Goal: Transaction & Acquisition: Purchase product/service

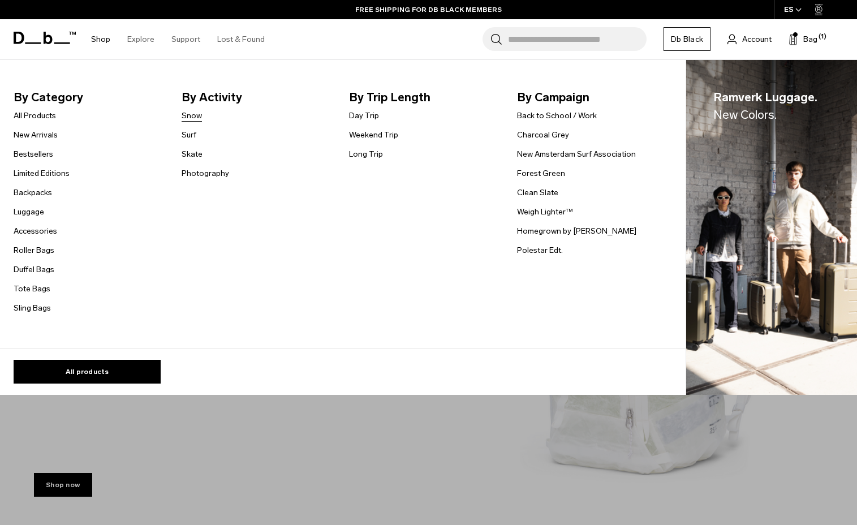
click at [191, 116] on link "Snow" at bounding box center [191, 116] width 20 height 12
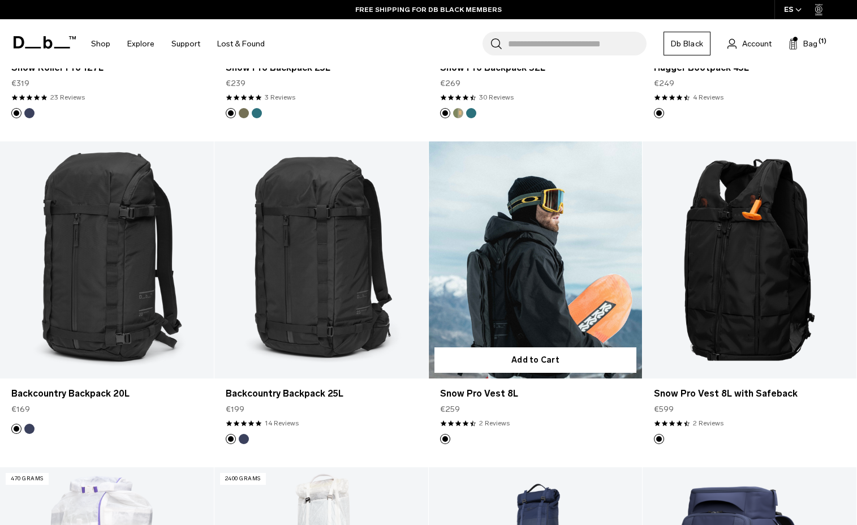
scroll to position [475, 0]
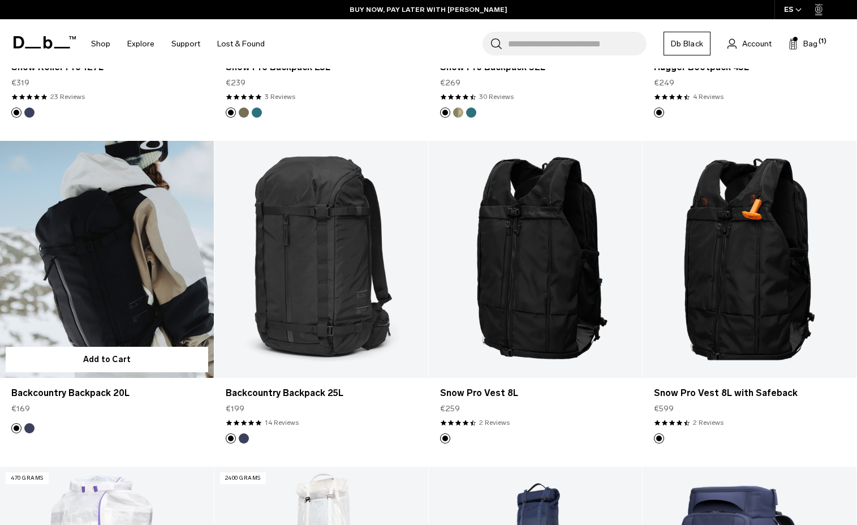
click at [155, 302] on link "Backcountry Backpack 20L" at bounding box center [107, 259] width 214 height 237
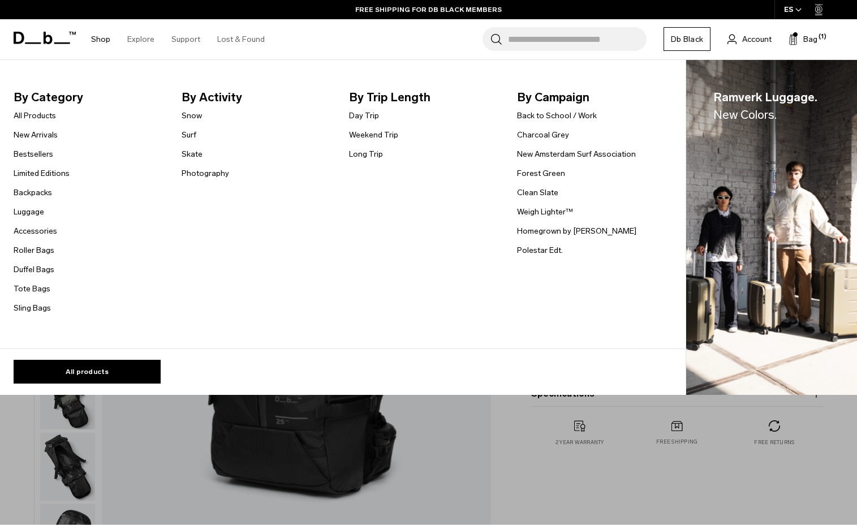
click at [96, 40] on link "Shop" at bounding box center [100, 39] width 19 height 40
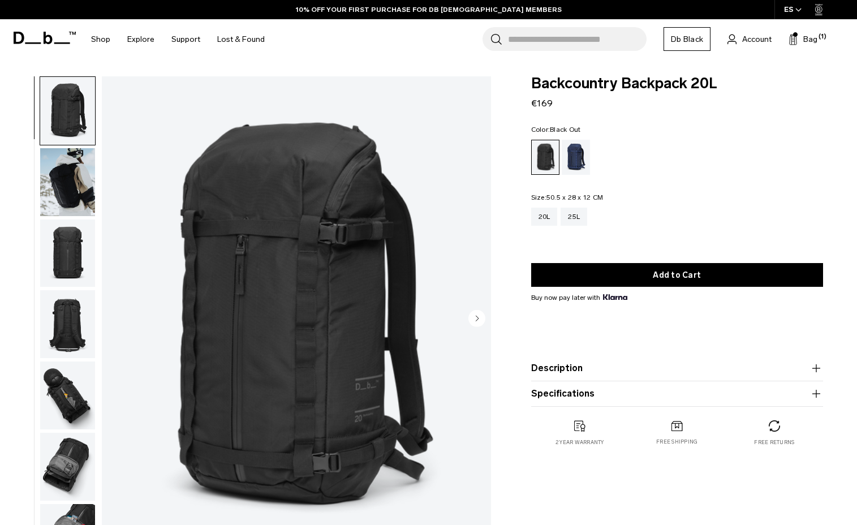
click at [71, 401] on img "button" at bounding box center [67, 395] width 55 height 68
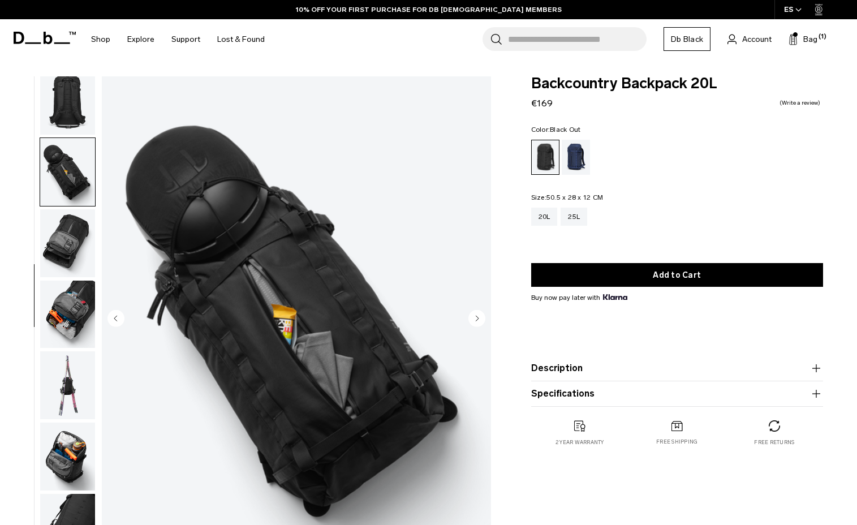
click at [58, 333] on img "button" at bounding box center [67, 314] width 55 height 68
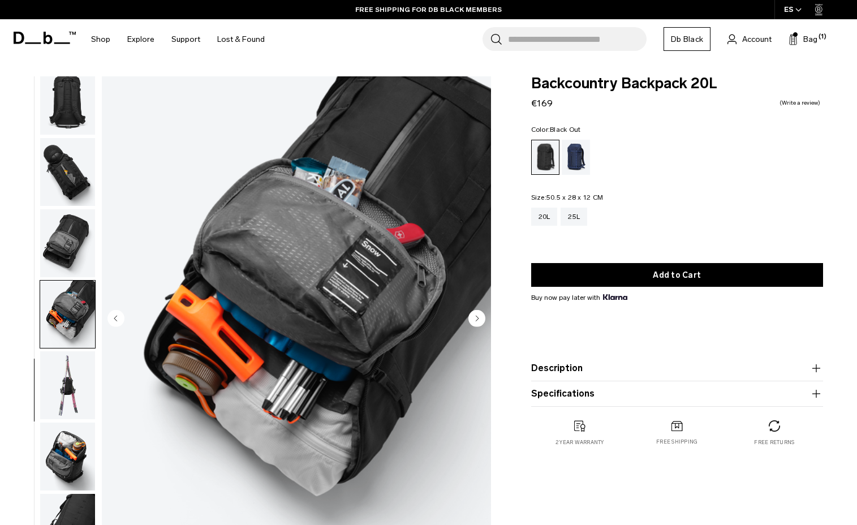
click at [66, 386] on img "button" at bounding box center [67, 385] width 55 height 68
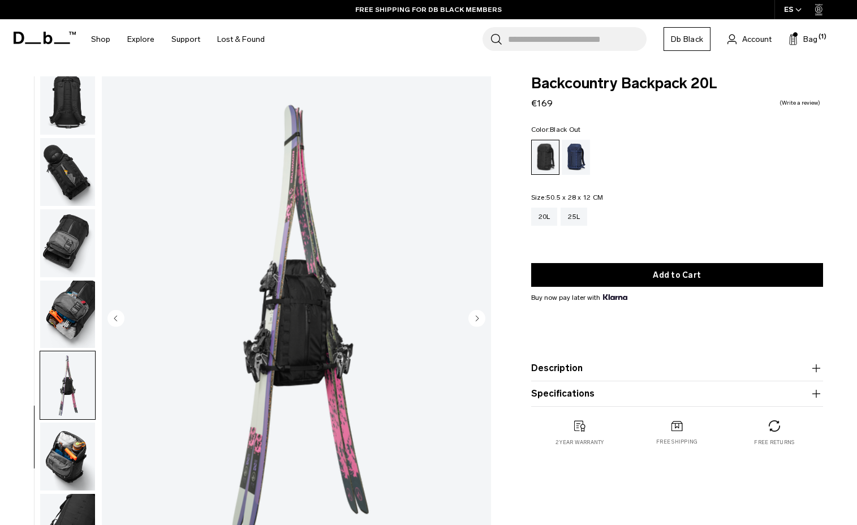
click at [70, 455] on img "button" at bounding box center [67, 456] width 55 height 68
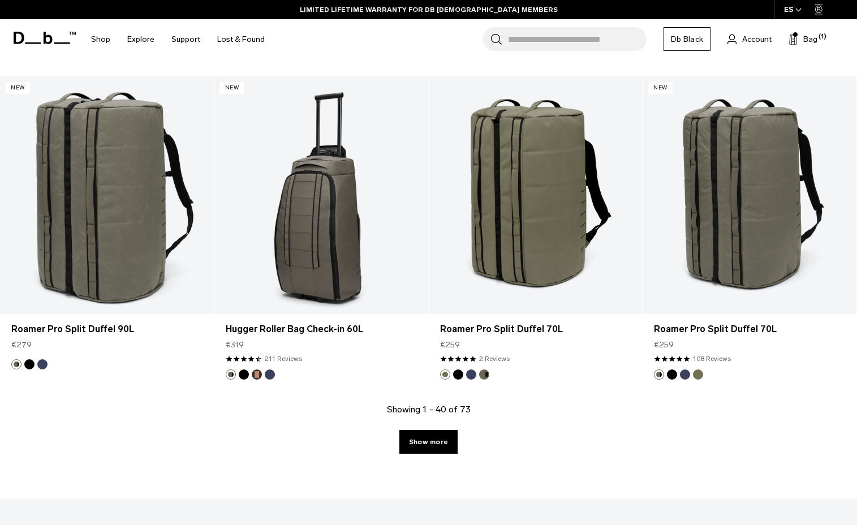
scroll to position [3221, 0]
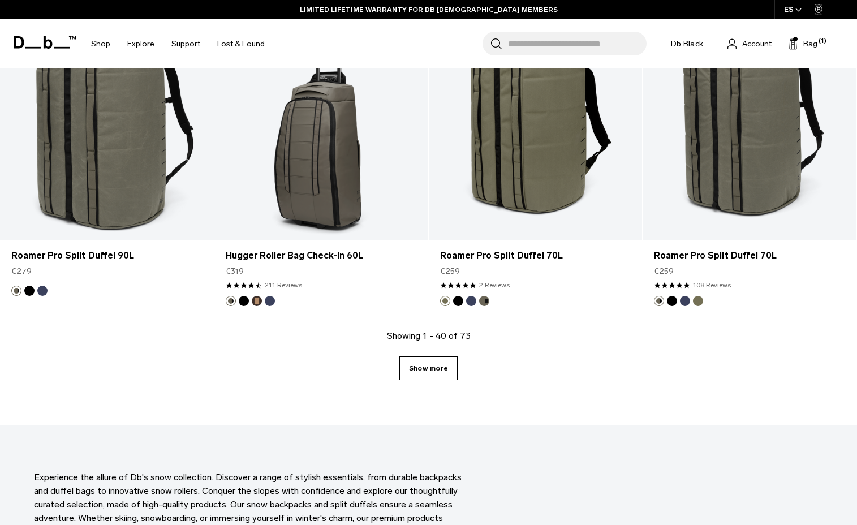
click at [444, 367] on link "Show more" at bounding box center [428, 368] width 58 height 24
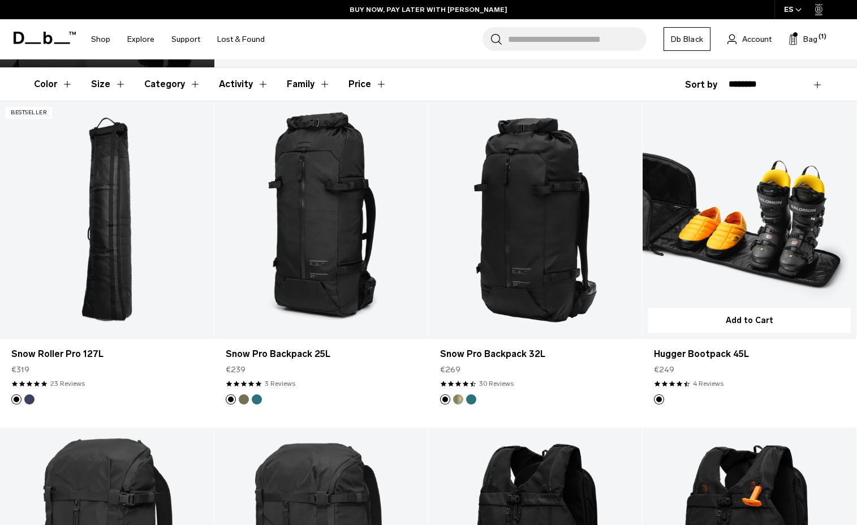
scroll to position [181, 0]
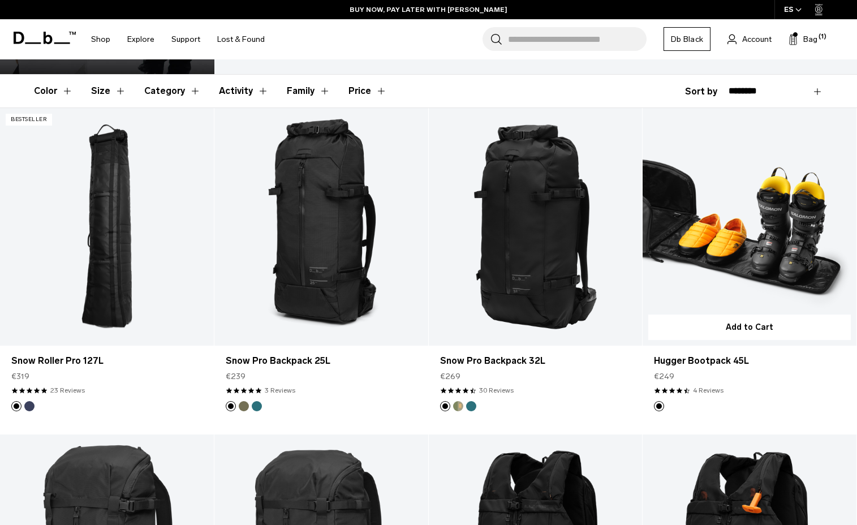
click at [769, 227] on link "Hugger Bootpack 45L" at bounding box center [749, 226] width 214 height 237
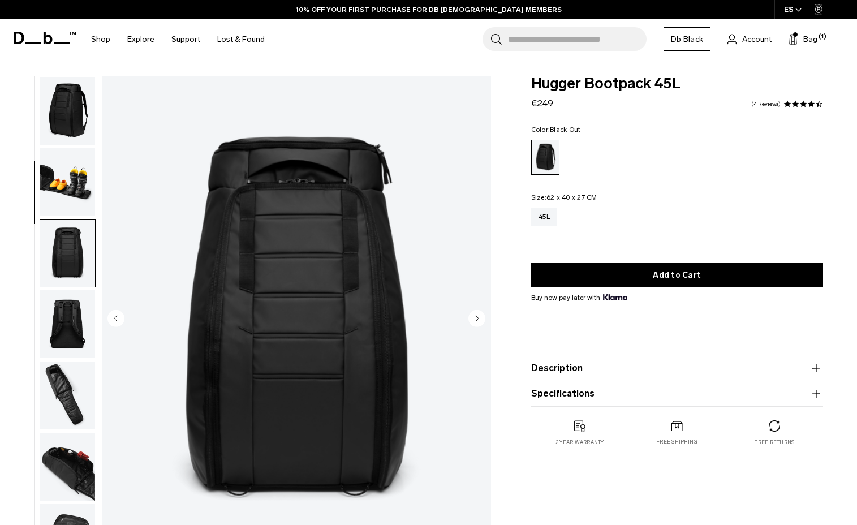
scroll to position [142, 0]
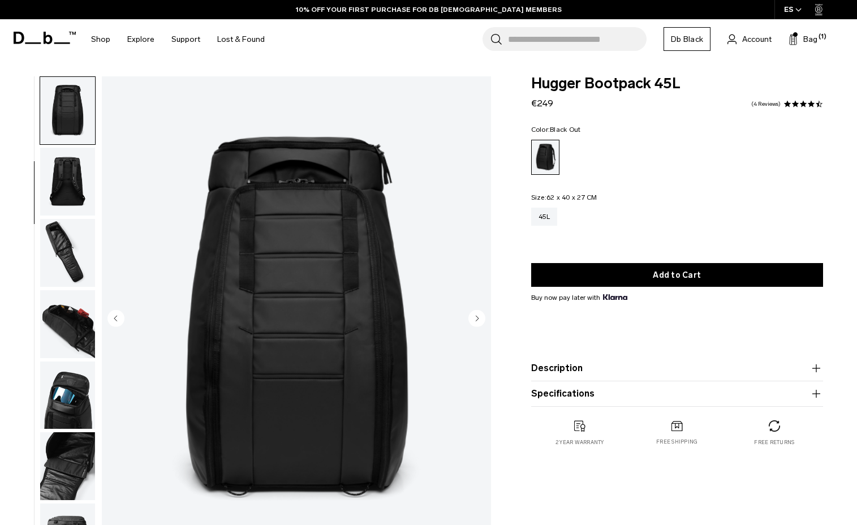
click at [67, 189] on img "button" at bounding box center [67, 182] width 55 height 68
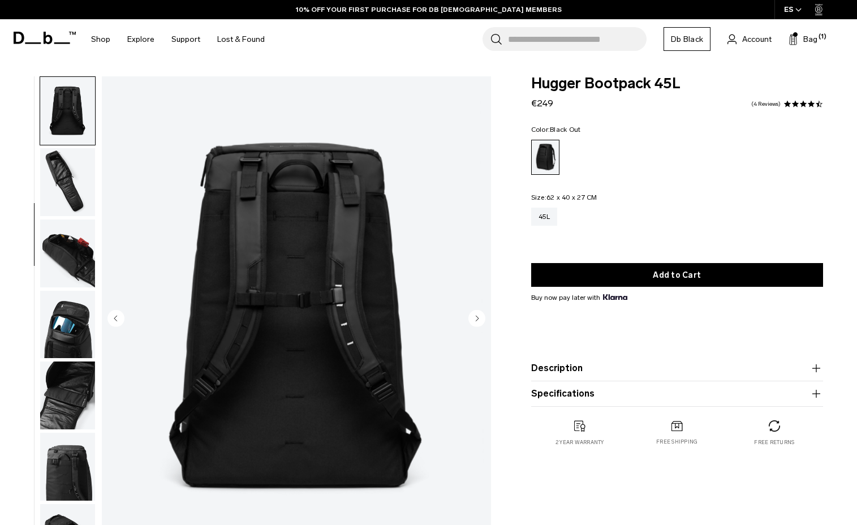
click at [76, 265] on img "button" at bounding box center [67, 253] width 55 height 68
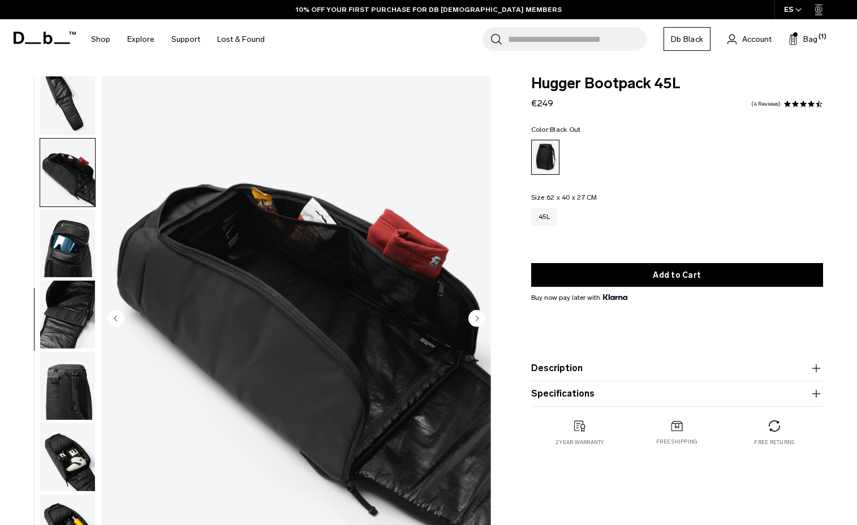
scroll to position [0, 0]
click at [80, 265] on img "button" at bounding box center [67, 244] width 55 height 68
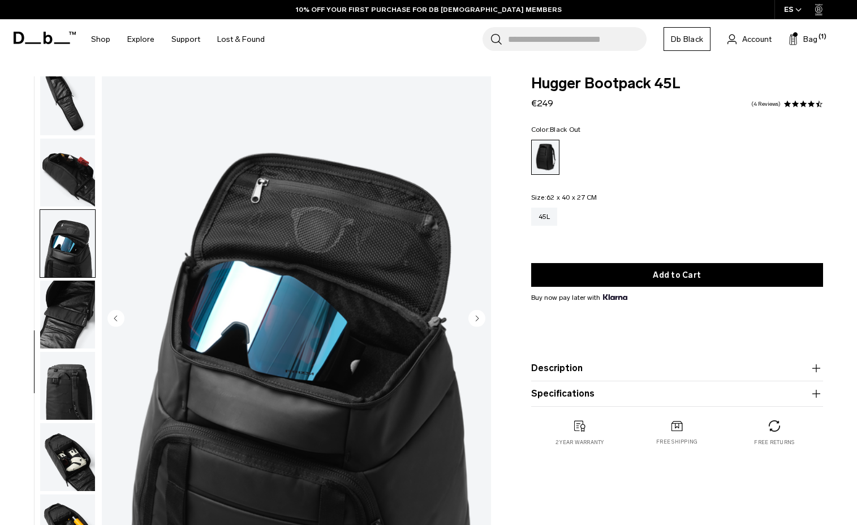
click at [56, 314] on img "button" at bounding box center [67, 314] width 55 height 68
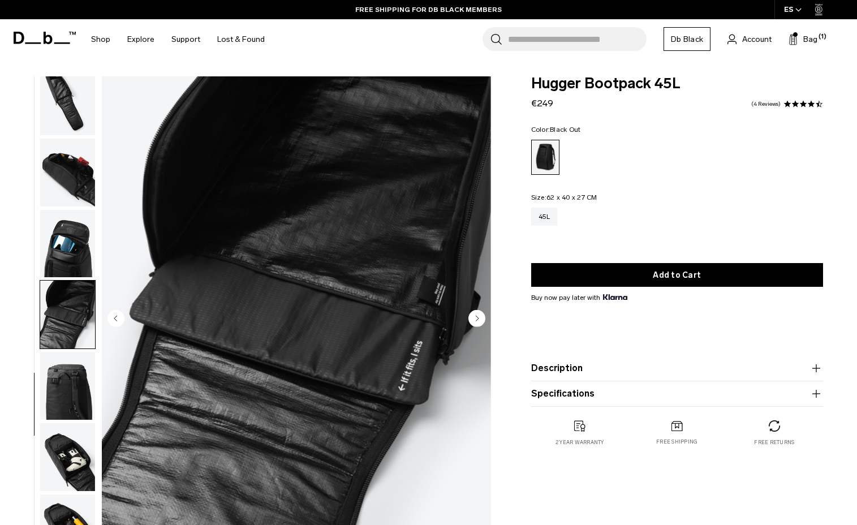
click at [79, 394] on img "button" at bounding box center [67, 386] width 55 height 68
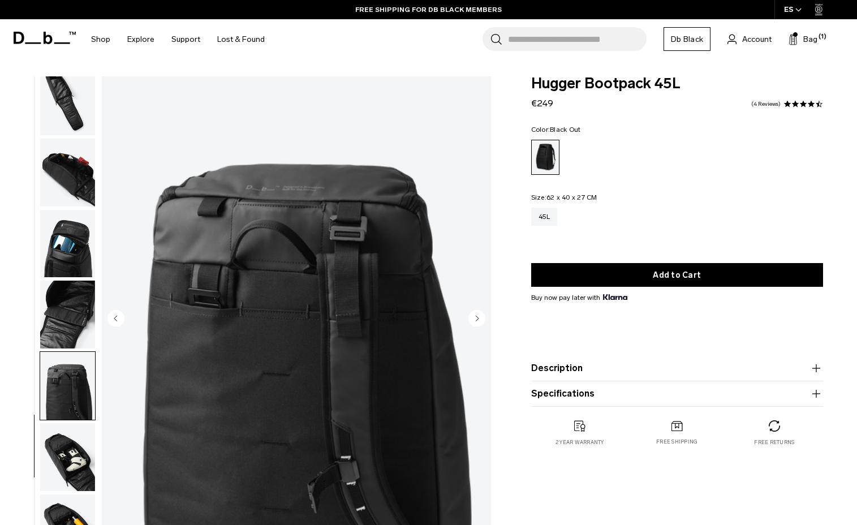
click at [67, 332] on img "button" at bounding box center [67, 314] width 55 height 68
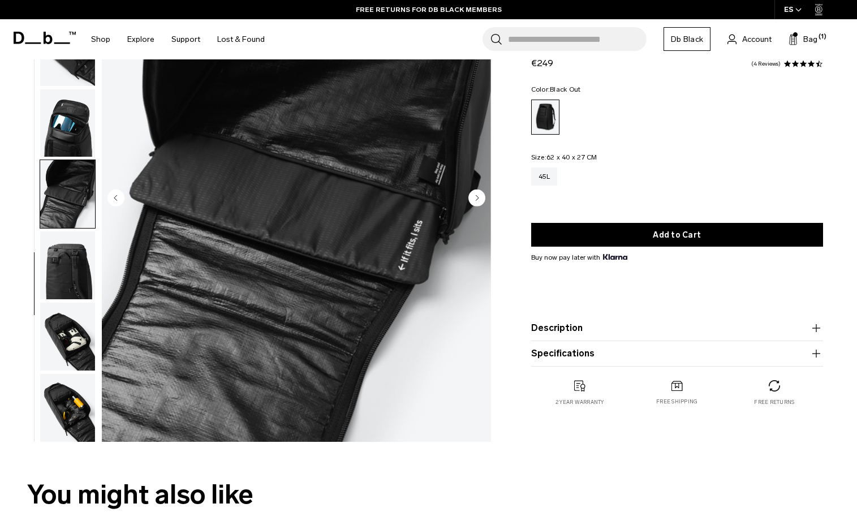
scroll to position [122, 0]
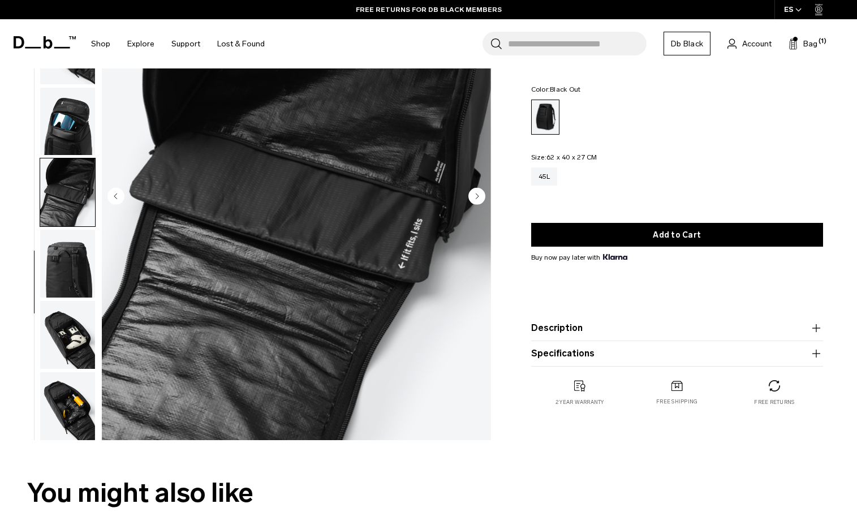
click at [84, 201] on img "button" at bounding box center [67, 192] width 55 height 68
click at [77, 257] on img "button" at bounding box center [67, 264] width 55 height 68
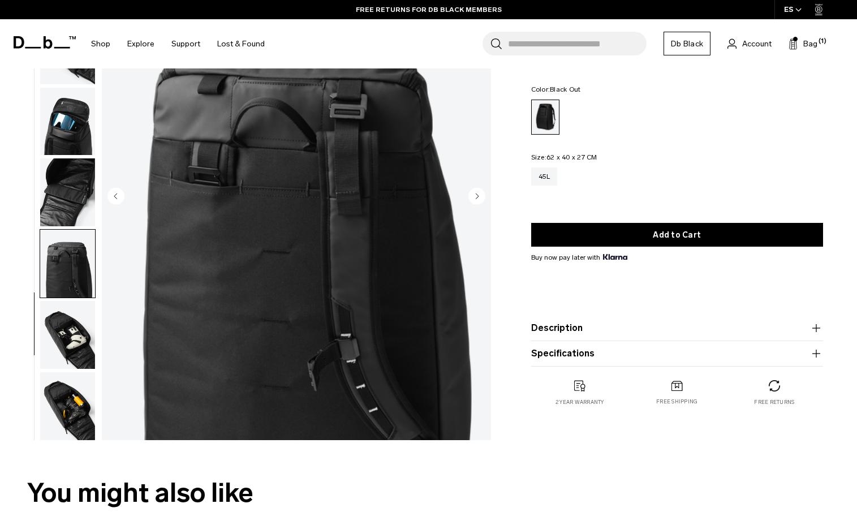
click at [70, 331] on img "button" at bounding box center [67, 335] width 55 height 68
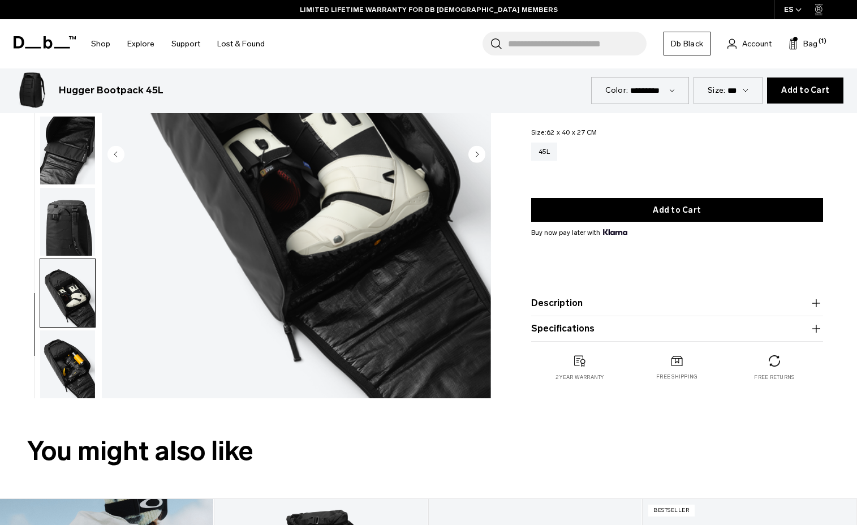
scroll to position [0, 0]
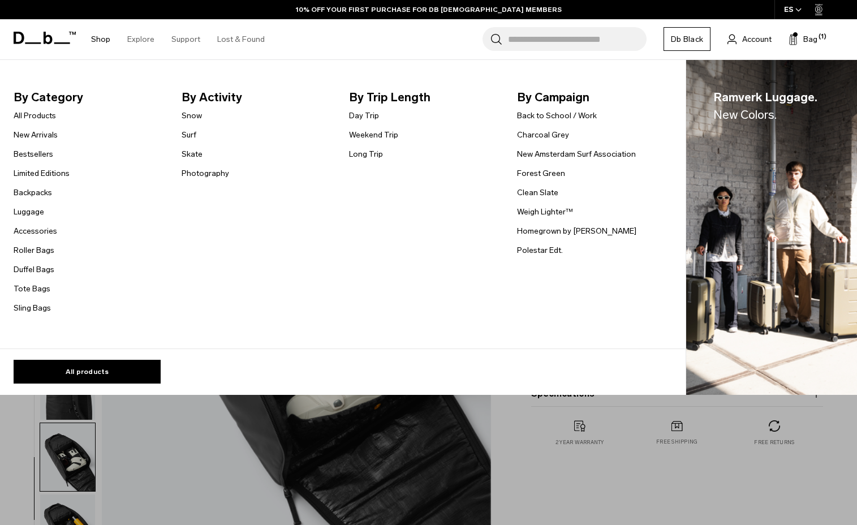
click at [107, 42] on link "Shop" at bounding box center [100, 39] width 19 height 40
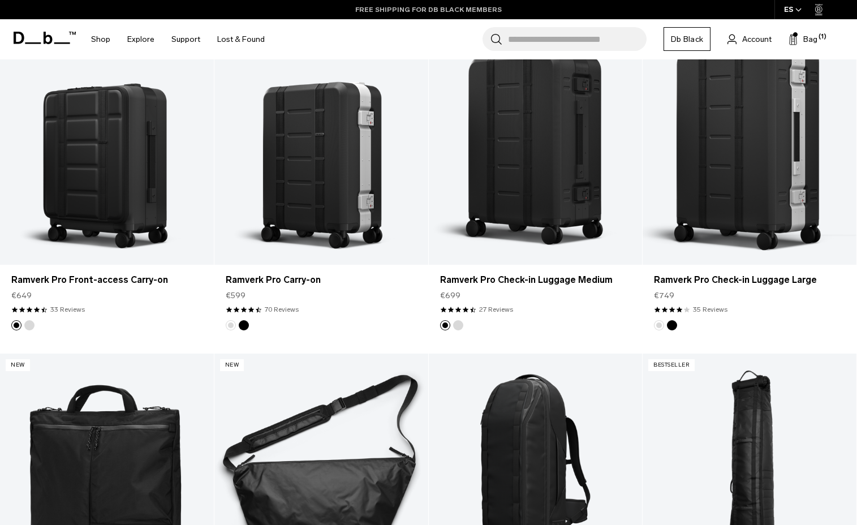
scroll to position [499, 0]
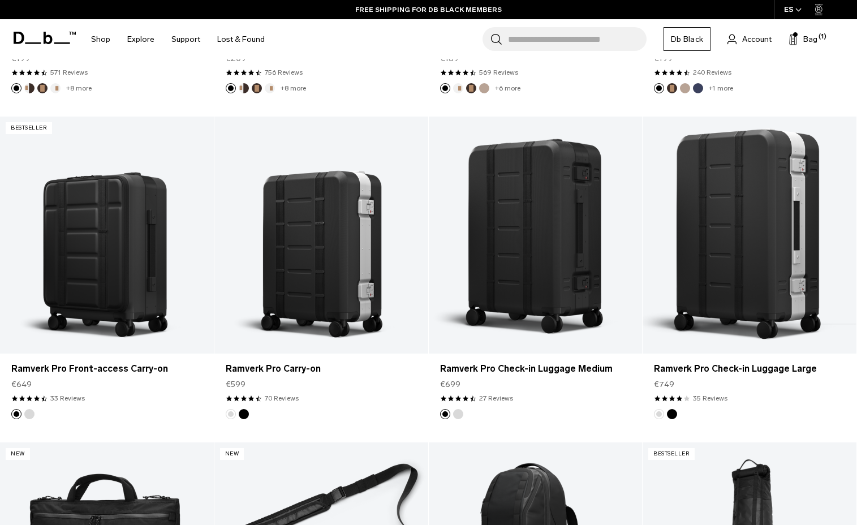
click at [591, 37] on input "Search for Bags, Luggage..." at bounding box center [577, 39] width 139 height 24
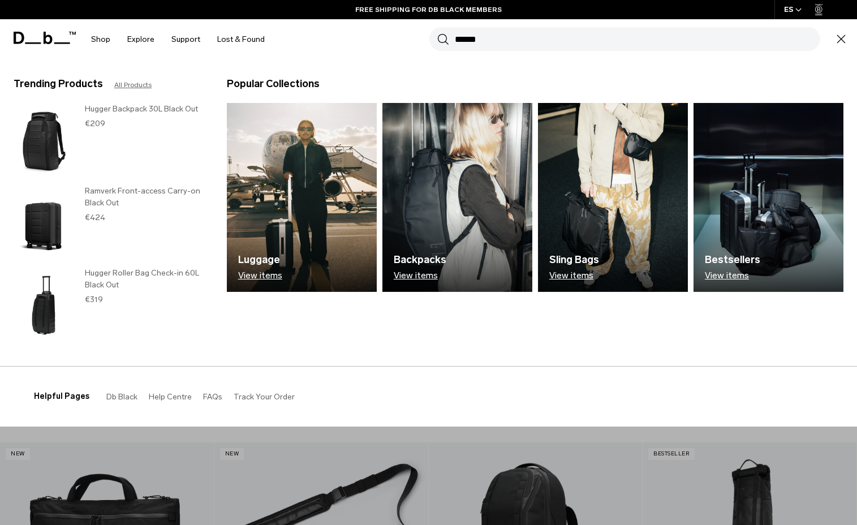
type input "******"
click at [437, 33] on button "Search" at bounding box center [443, 39] width 12 height 12
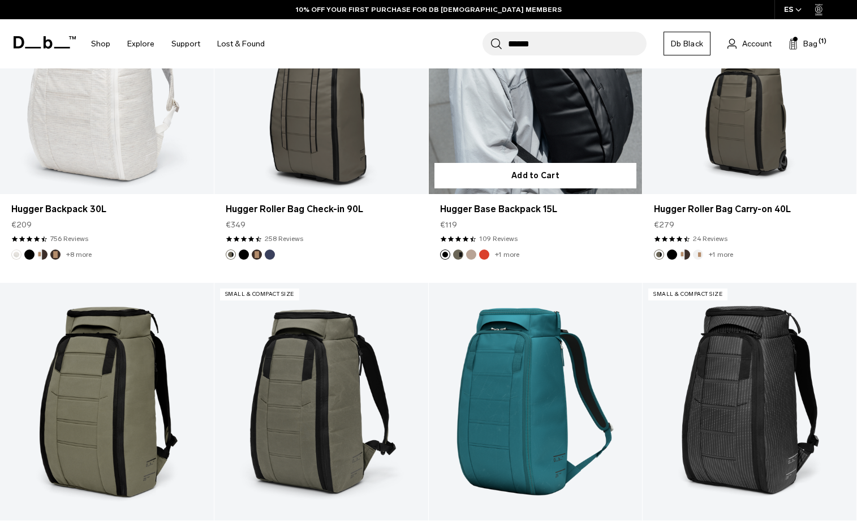
scroll to position [3252, 0]
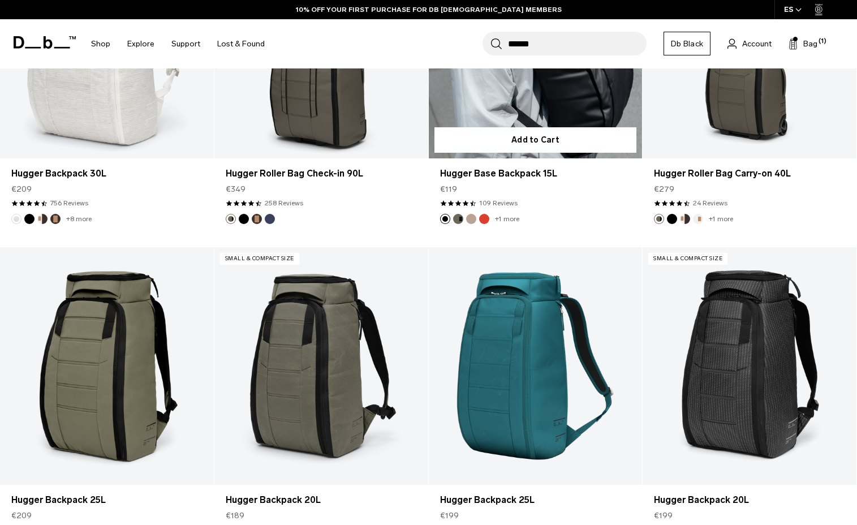
click at [486, 223] on button "Falu Red" at bounding box center [484, 219] width 10 height 10
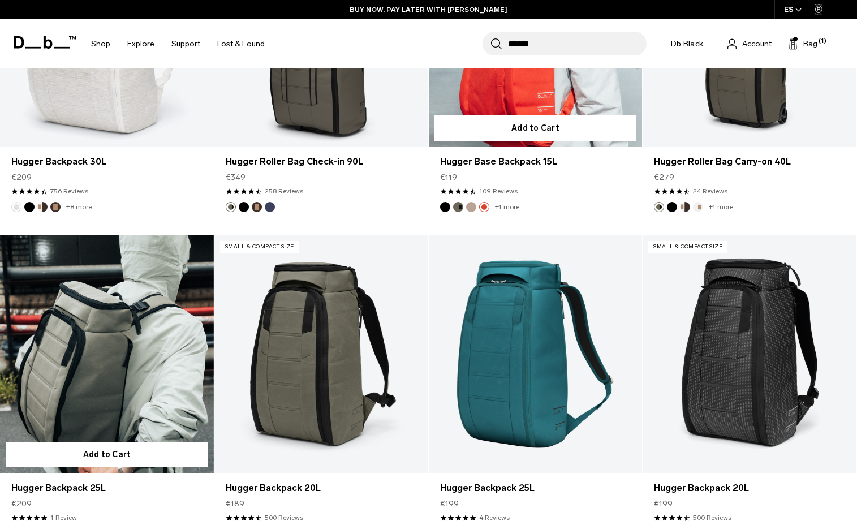
scroll to position [3267, 0]
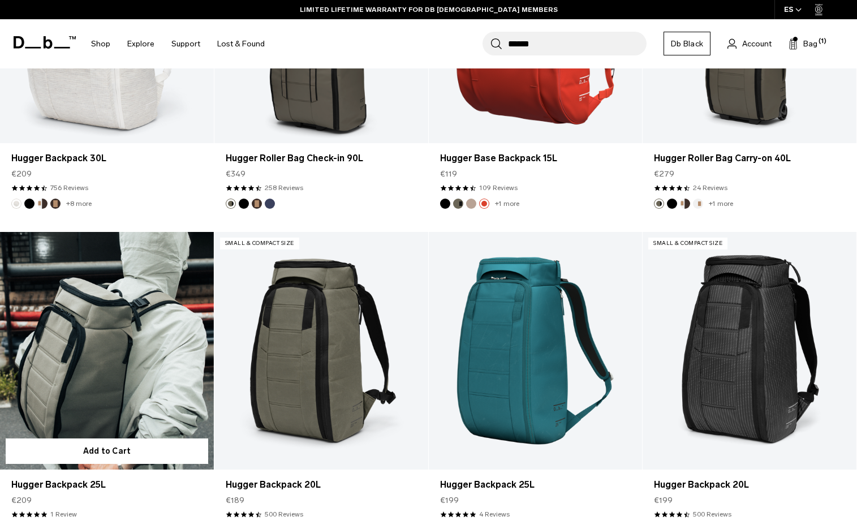
click at [145, 361] on link "Hugger Backpack 25L" at bounding box center [107, 350] width 214 height 237
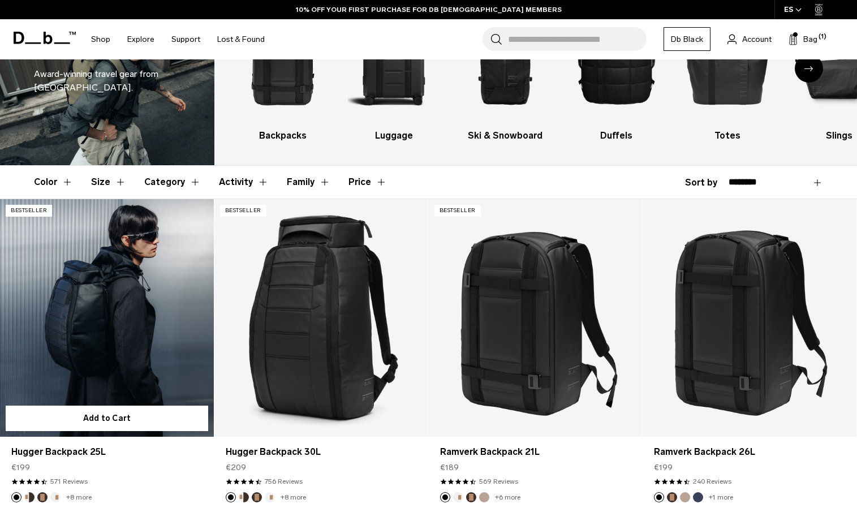
scroll to position [93, 0]
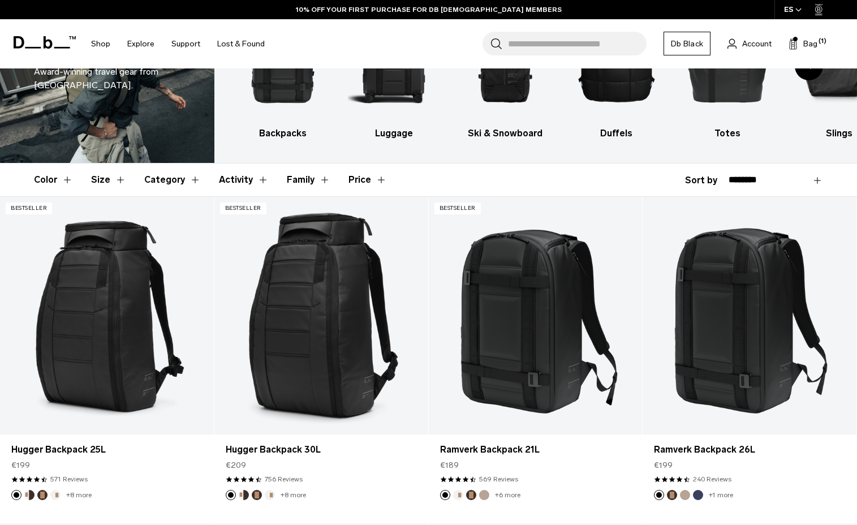
click at [105, 171] on button "Size" at bounding box center [108, 179] width 35 height 33
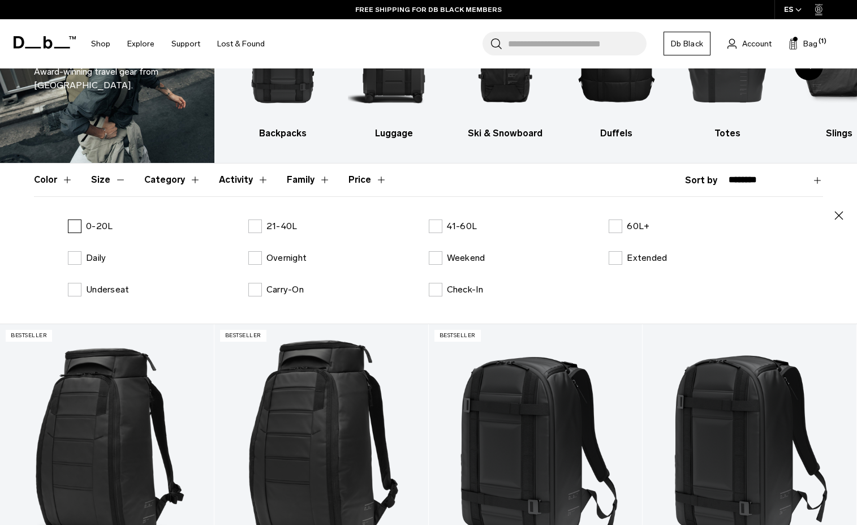
click at [79, 227] on label "0-20L" at bounding box center [90, 226] width 45 height 14
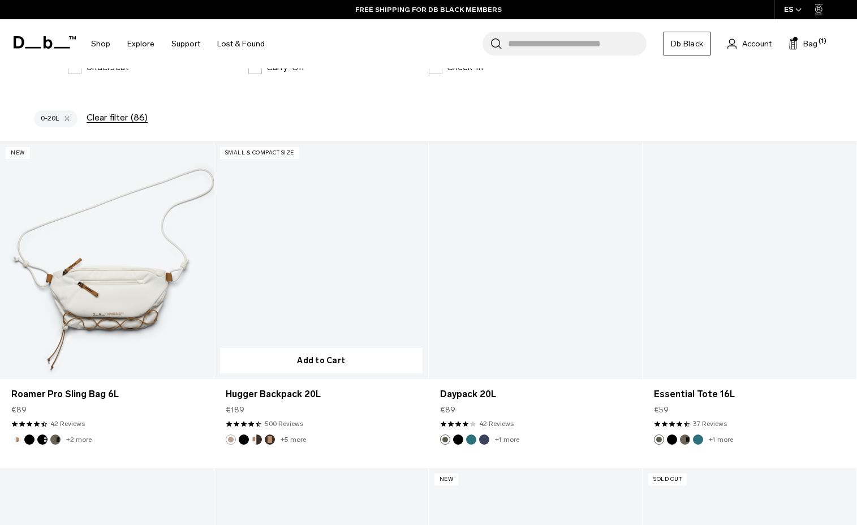
scroll to position [315, 0]
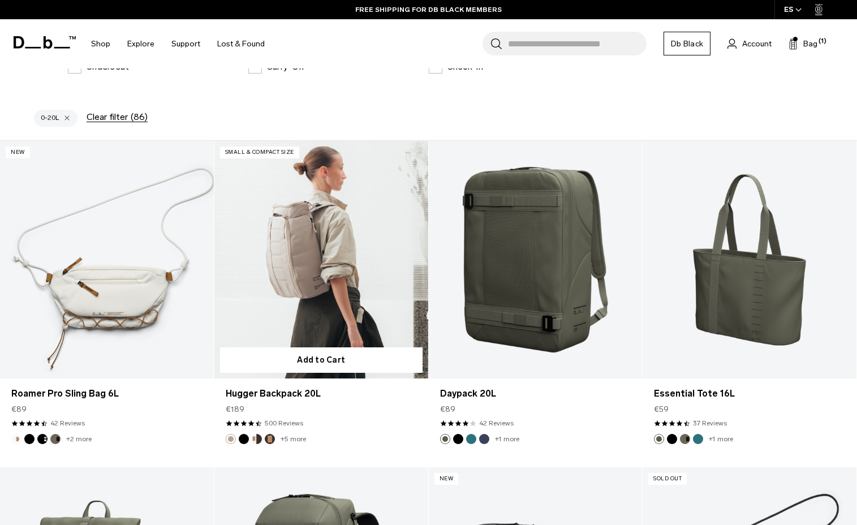
click at [321, 313] on link "Hugger Backpack 20L" at bounding box center [321, 259] width 214 height 237
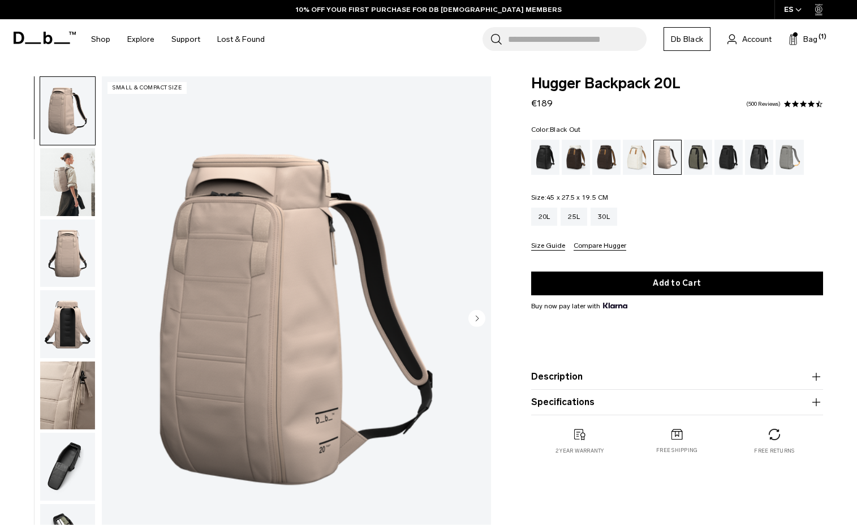
drag, startPoint x: 542, startPoint y: 163, endPoint x: 529, endPoint y: 162, distance: 13.6
click at [542, 163] on div "Black Out" at bounding box center [545, 157] width 29 height 35
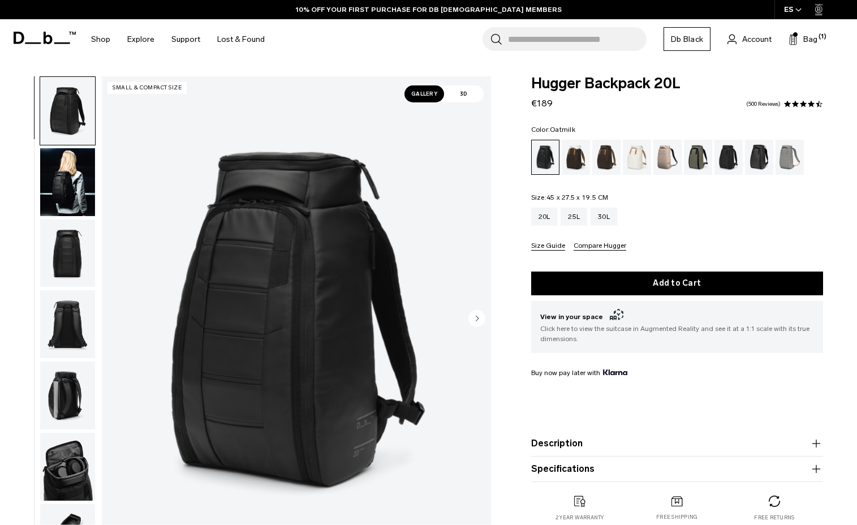
click at [634, 157] on div "Oatmilk" at bounding box center [636, 157] width 29 height 35
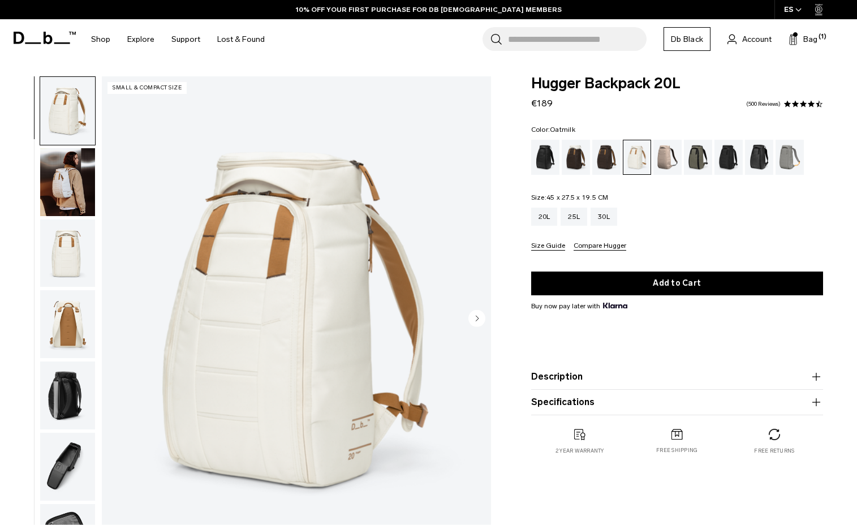
click at [543, 156] on div "Black Out" at bounding box center [545, 157] width 29 height 35
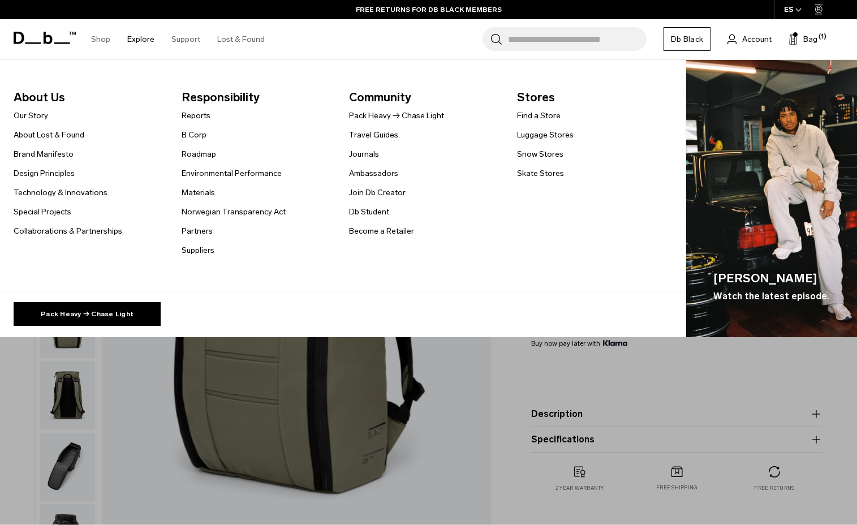
click at [135, 39] on link "Explore" at bounding box center [140, 39] width 27 height 40
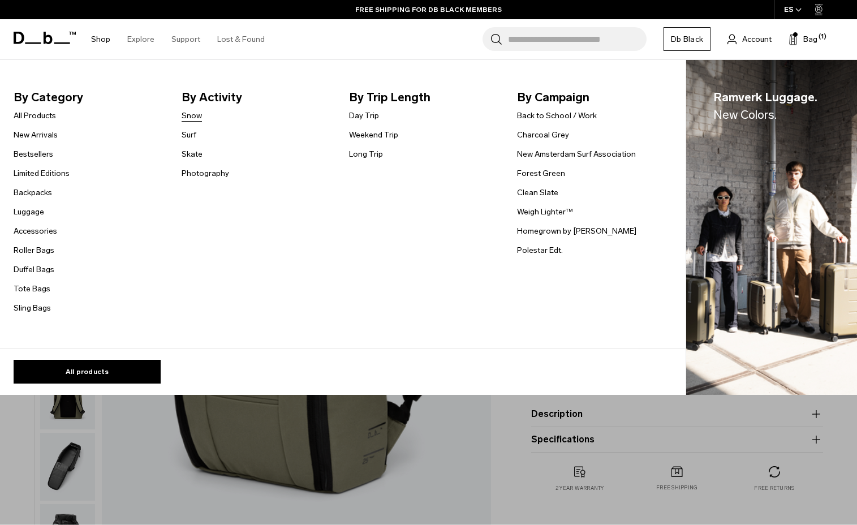
click at [189, 115] on link "Snow" at bounding box center [191, 116] width 20 height 12
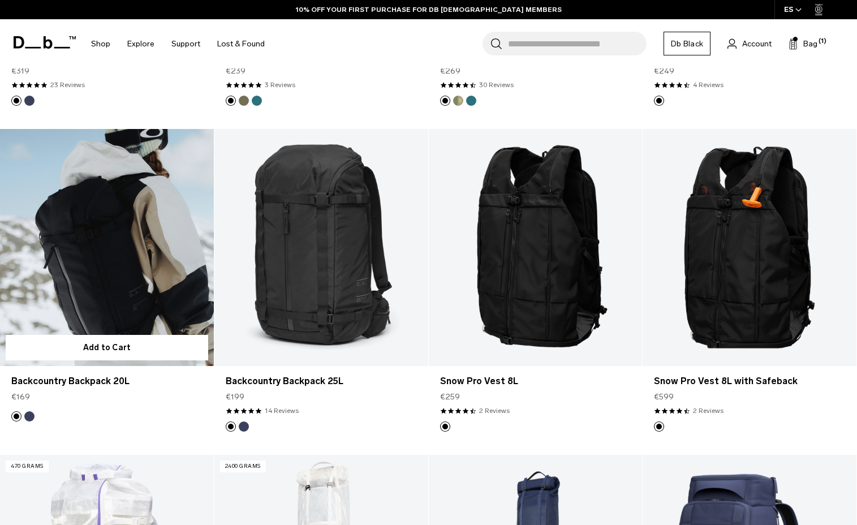
scroll to position [498, 0]
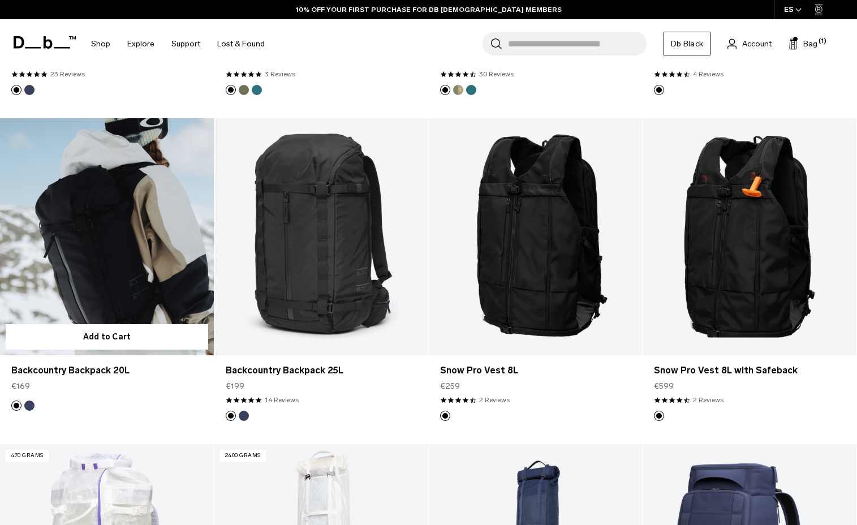
click at [118, 224] on link "Backcountry Backpack 20L" at bounding box center [107, 236] width 214 height 237
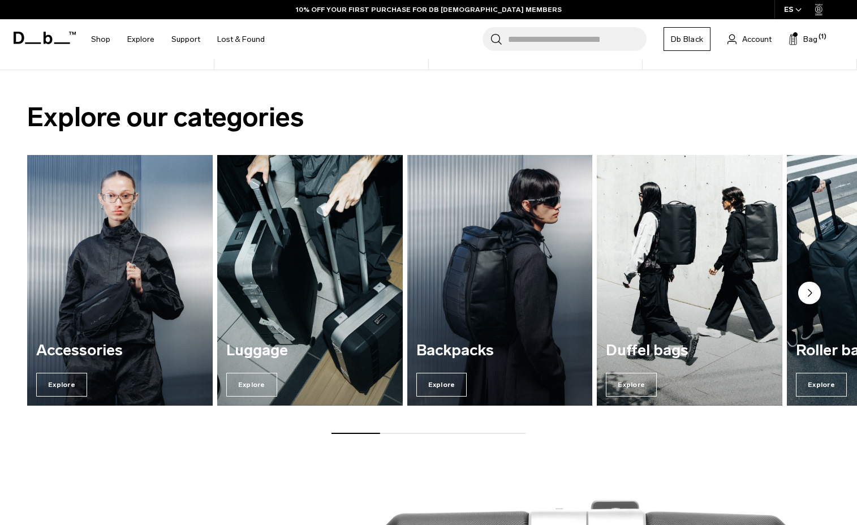
scroll to position [764, 0]
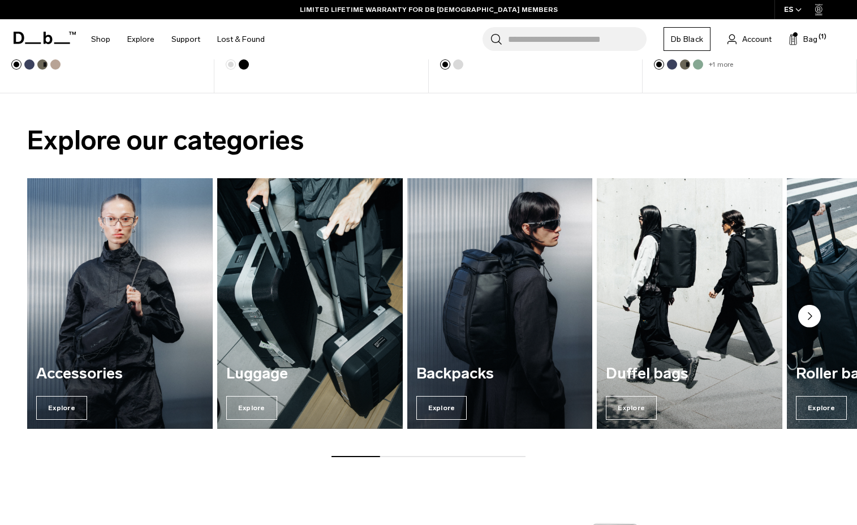
click at [815, 317] on circle "Next slide" at bounding box center [809, 316] width 23 height 23
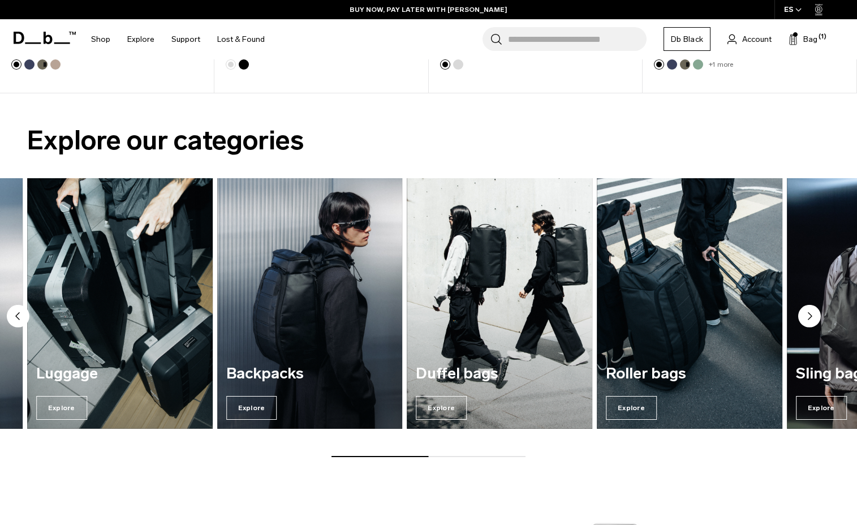
click at [815, 317] on circle "Next slide" at bounding box center [809, 316] width 23 height 23
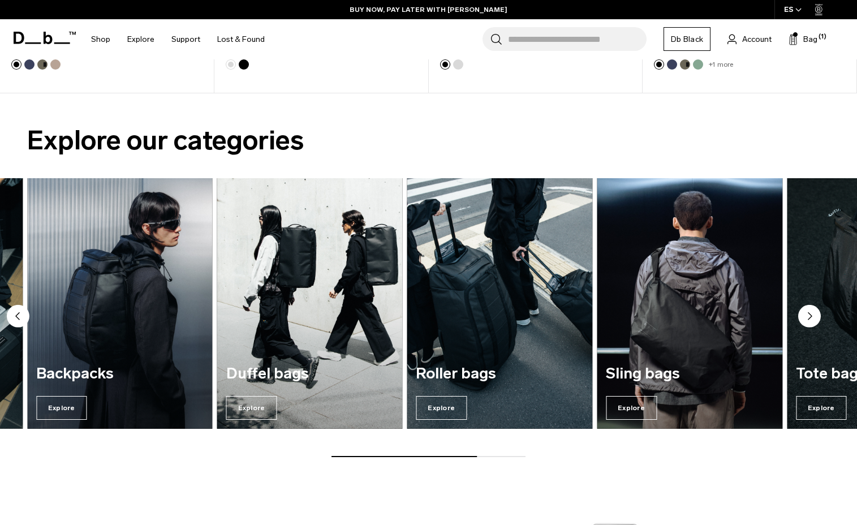
click at [815, 317] on circle "Next slide" at bounding box center [809, 316] width 23 height 23
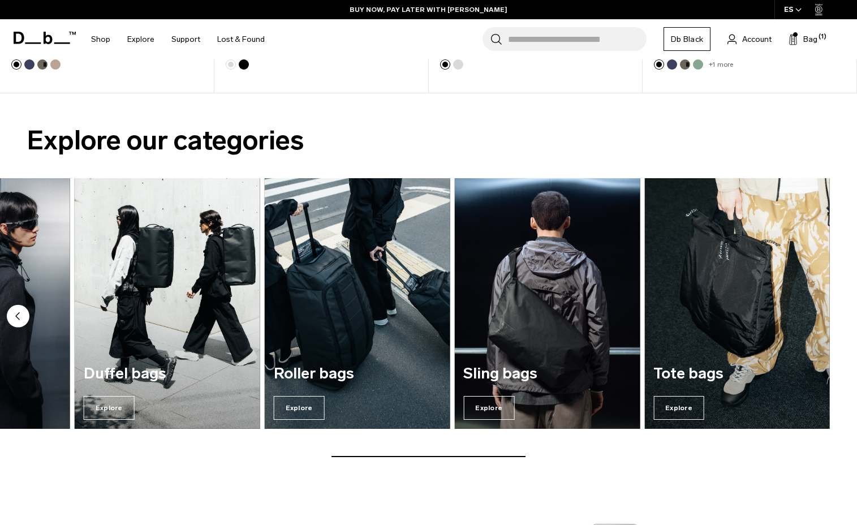
click at [815, 317] on img "7 / 7" at bounding box center [736, 303] width 185 height 250
